Goal: Task Accomplishment & Management: Complete application form

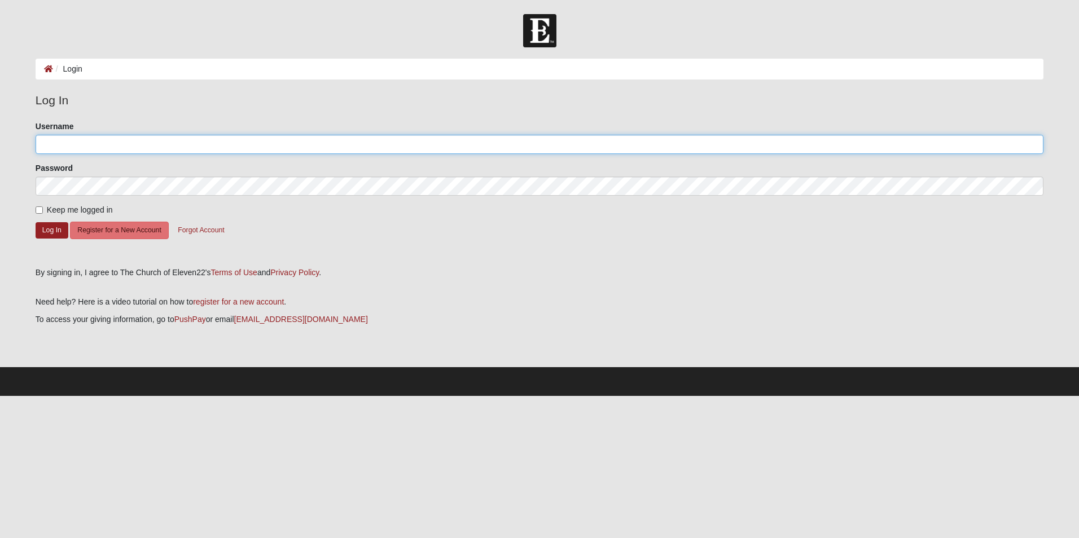
click at [122, 147] on input "Username" at bounding box center [540, 144] width 1008 height 19
type input "zhouck"
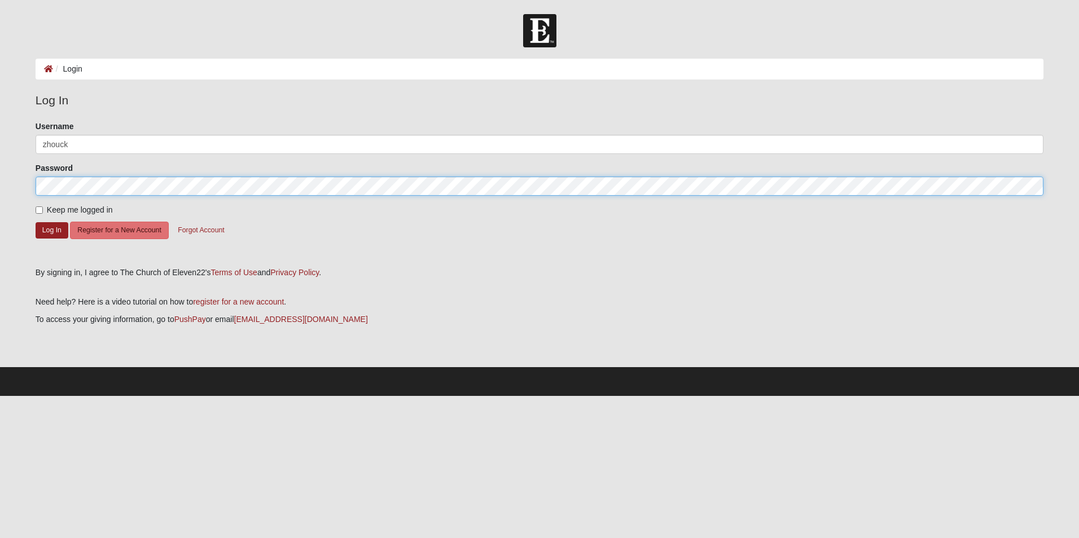
click at [36, 222] on button "Log In" at bounding box center [52, 230] width 33 height 16
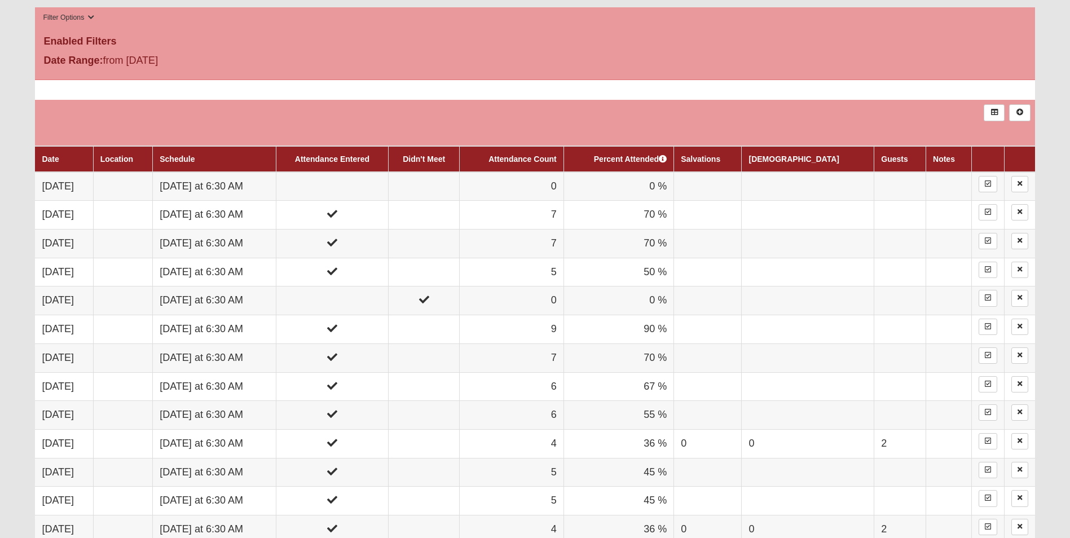
scroll to position [451, 0]
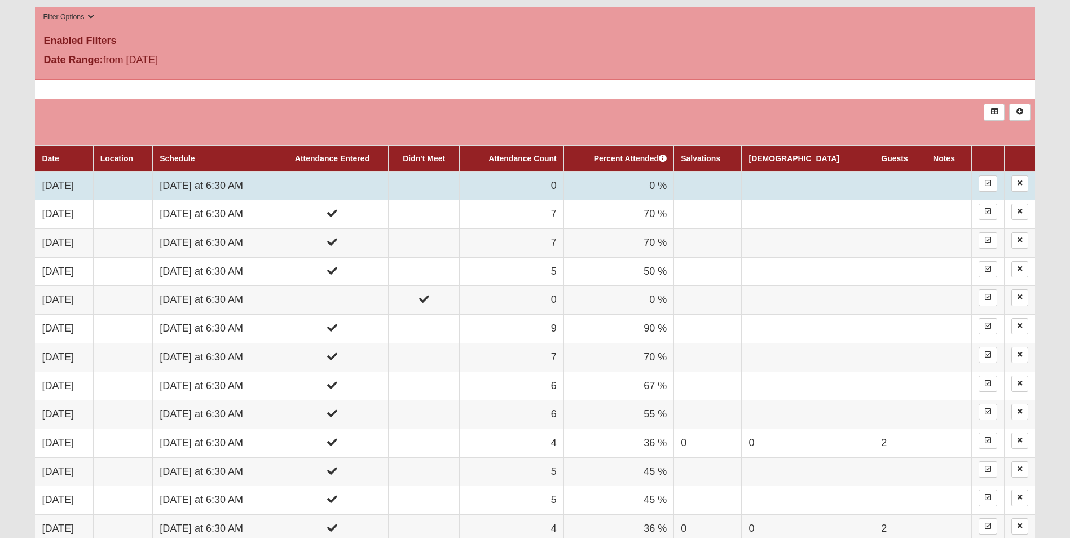
click at [388, 181] on td at bounding box center [332, 186] width 112 height 29
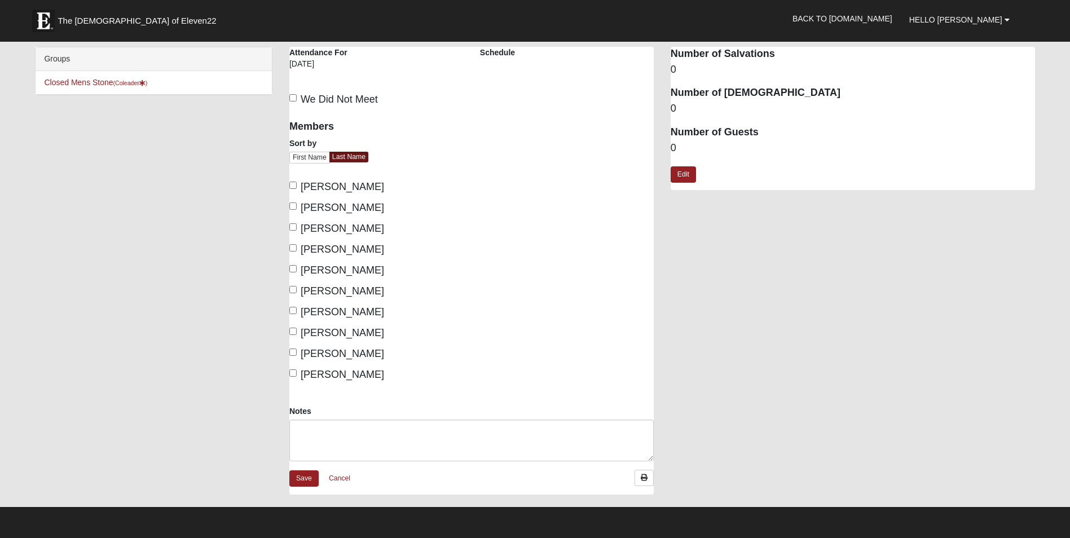
click at [347, 187] on span "Hagist, Brian" at bounding box center [342, 186] width 83 height 11
click at [297, 187] on input "Hagist, Brian" at bounding box center [292, 185] width 7 height 7
checkbox input "true"
click at [334, 204] on span "Houck, Zac" at bounding box center [342, 207] width 83 height 11
click at [297, 204] on input "Houck, Zac" at bounding box center [292, 206] width 7 height 7
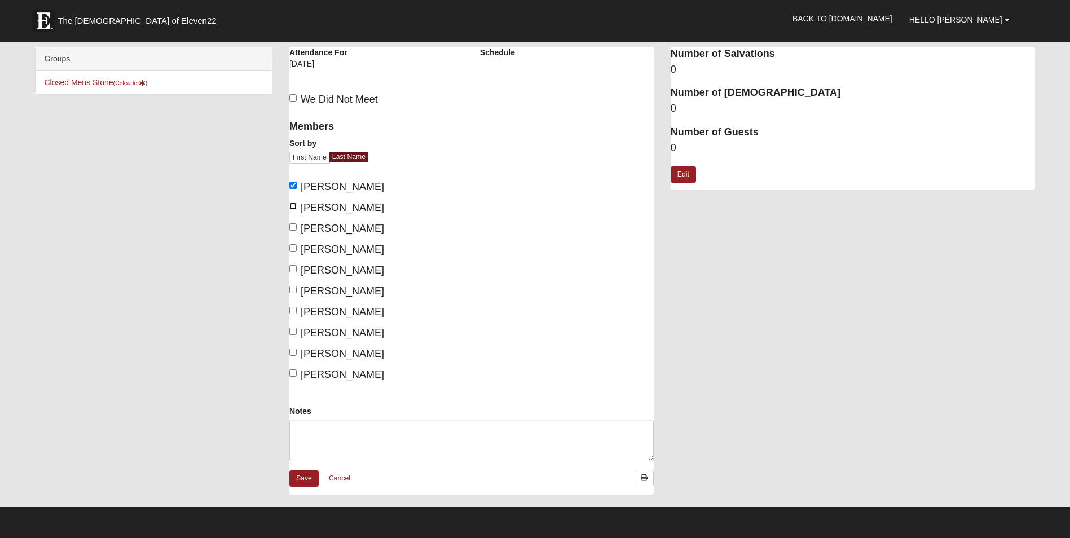
checkbox input "true"
click at [354, 248] on span "Jones, Tristan" at bounding box center [342, 249] width 83 height 11
click at [297, 248] on input "Jones, Tristan" at bounding box center [292, 247] width 7 height 7
checkbox input "true"
click at [341, 271] on span "Mason, Rick" at bounding box center [342, 270] width 83 height 11
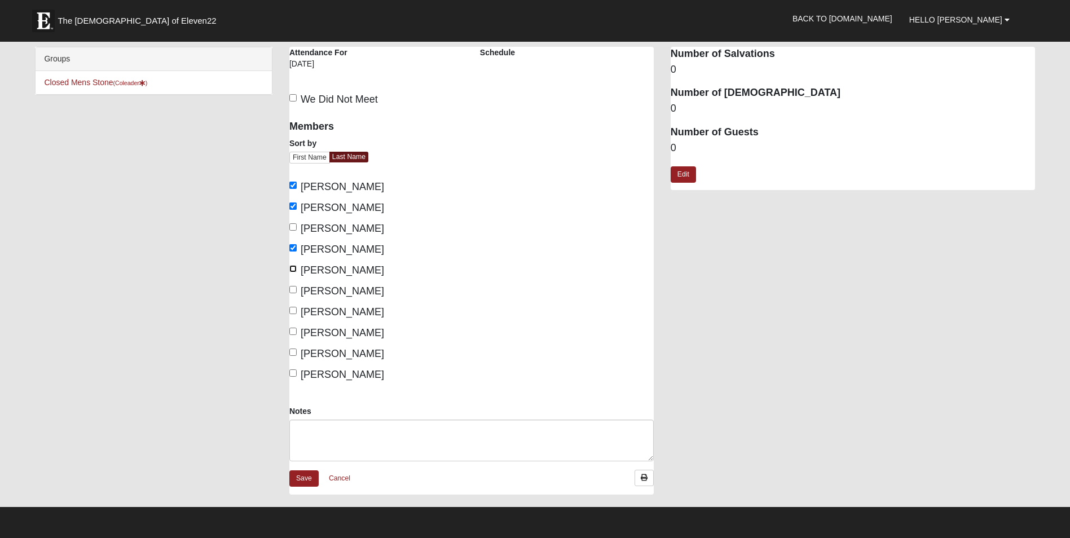
click at [297, 271] on input "Mason, Rick" at bounding box center [292, 268] width 7 height 7
checkbox input "true"
click at [355, 308] on span "Pritchett, Luke" at bounding box center [342, 311] width 83 height 11
click at [297, 308] on input "Pritchett, Luke" at bounding box center [292, 310] width 7 height 7
checkbox input "true"
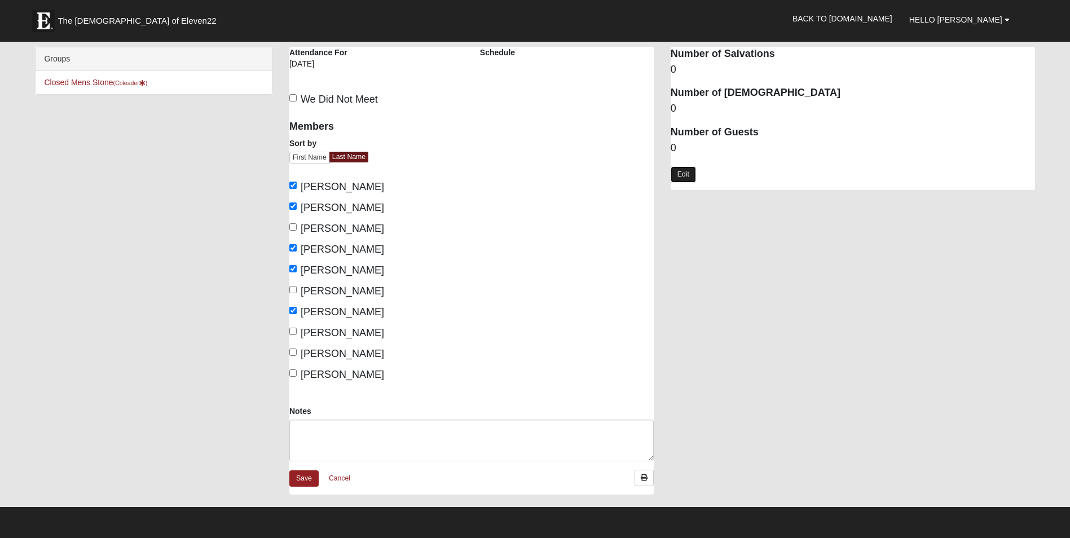
click at [690, 176] on link "Edit" at bounding box center [683, 174] width 25 height 16
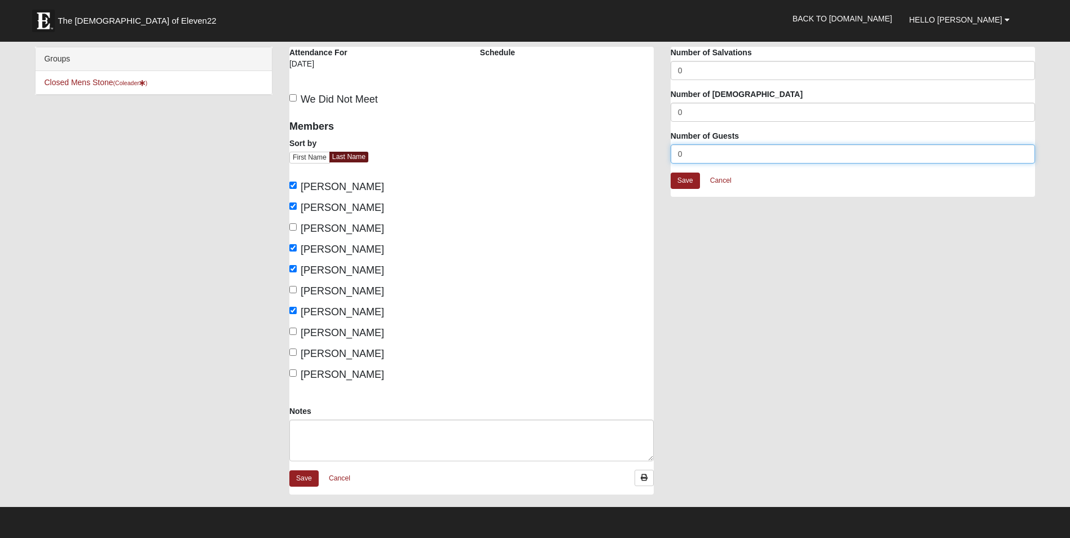
drag, startPoint x: 696, startPoint y: 154, endPoint x: 678, endPoint y: 152, distance: 18.1
click at [678, 152] on input "0" at bounding box center [853, 153] width 364 height 19
type input "1"
click at [686, 183] on link "Save" at bounding box center [685, 181] width 29 height 16
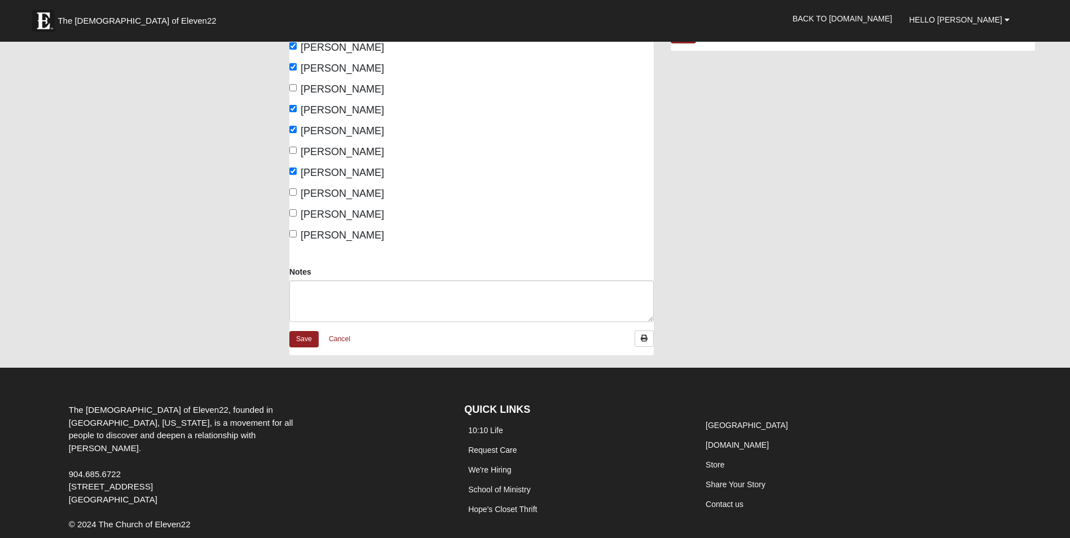
scroll to position [169, 0]
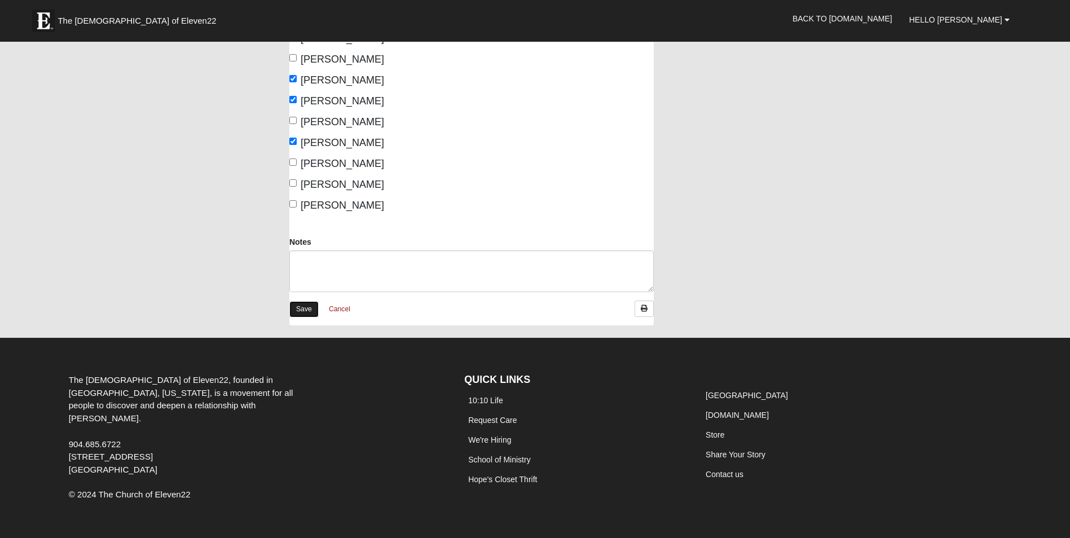
click at [309, 310] on link "Save" at bounding box center [303, 309] width 29 height 16
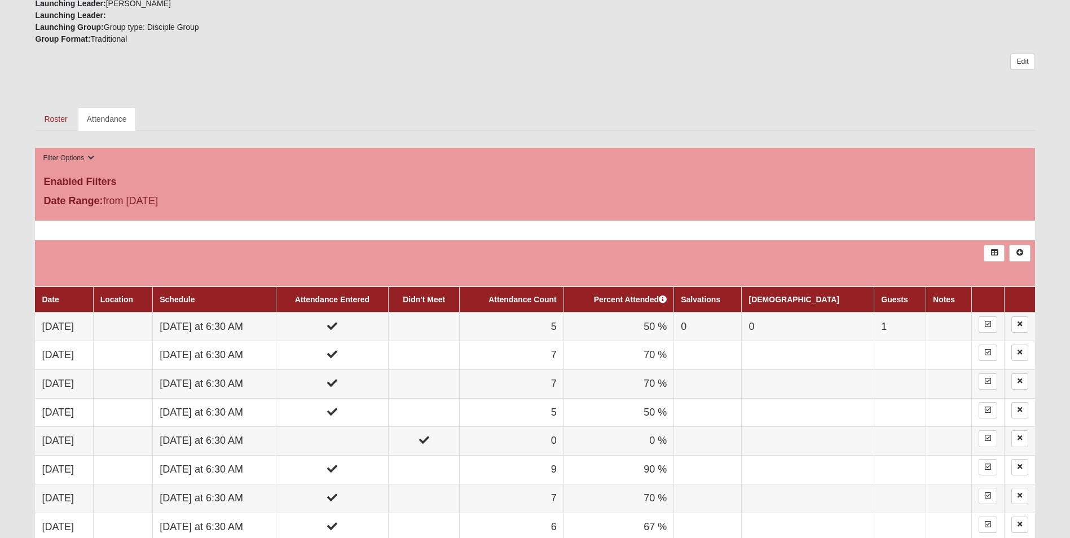
scroll to position [338, 0]
